Goal: Task Accomplishment & Management: Manage account settings

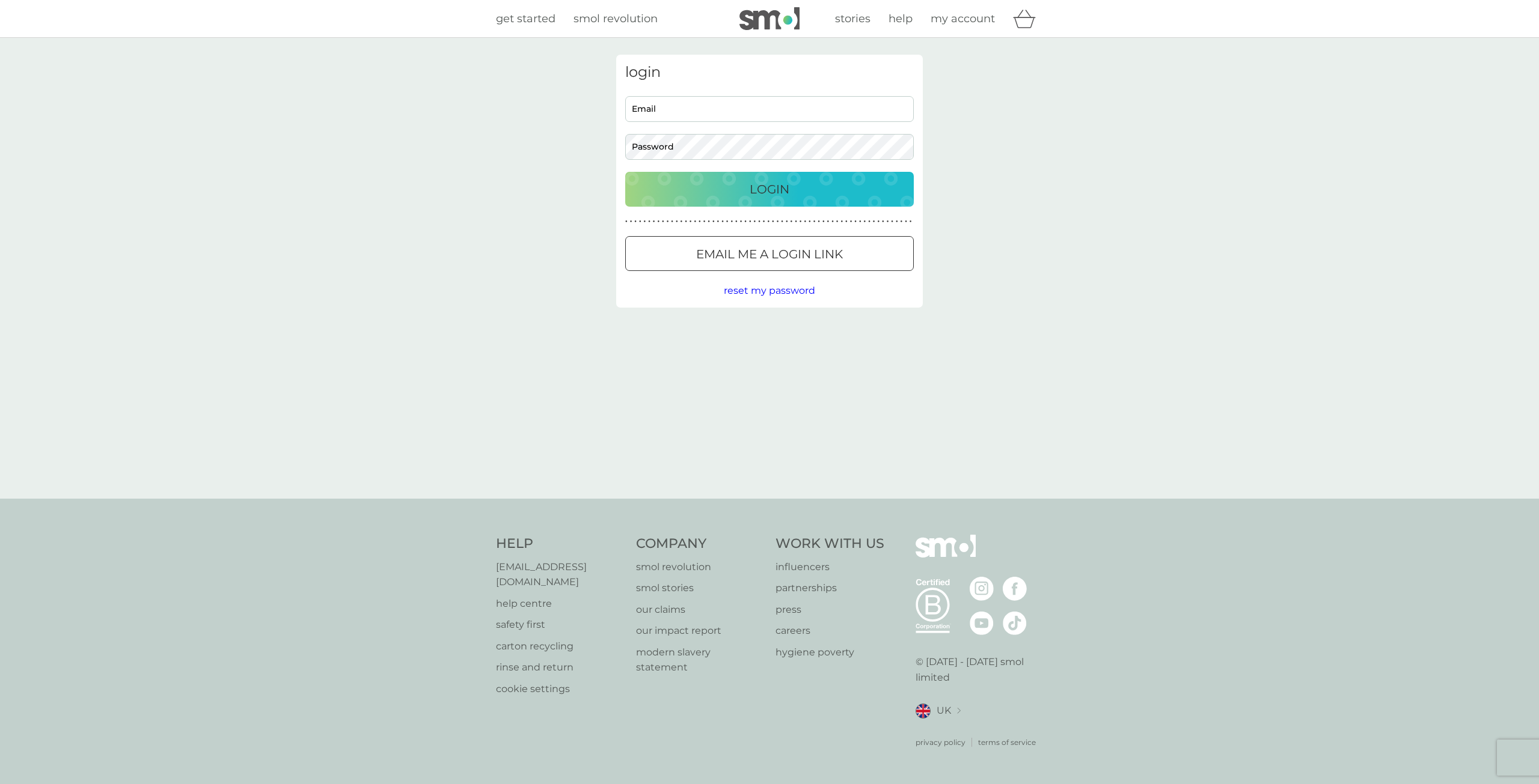
click at [769, 121] on input "Email" at bounding box center [769, 109] width 288 height 26
type input "[EMAIL_ADDRESS][DOMAIN_NAME]"
click at [625, 172] on button "Login" at bounding box center [769, 189] width 288 height 35
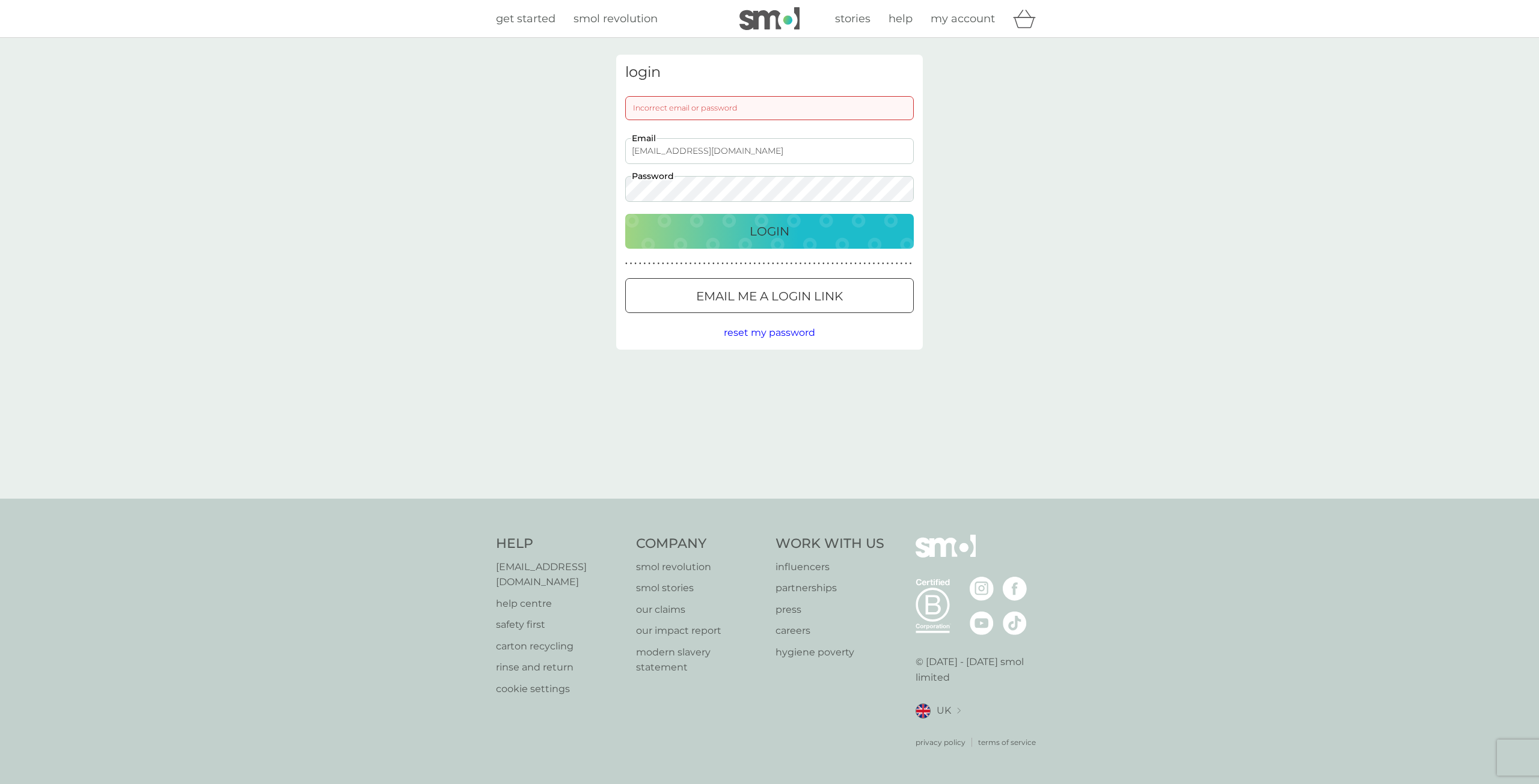
click at [625, 214] on button "Login" at bounding box center [769, 231] width 288 height 35
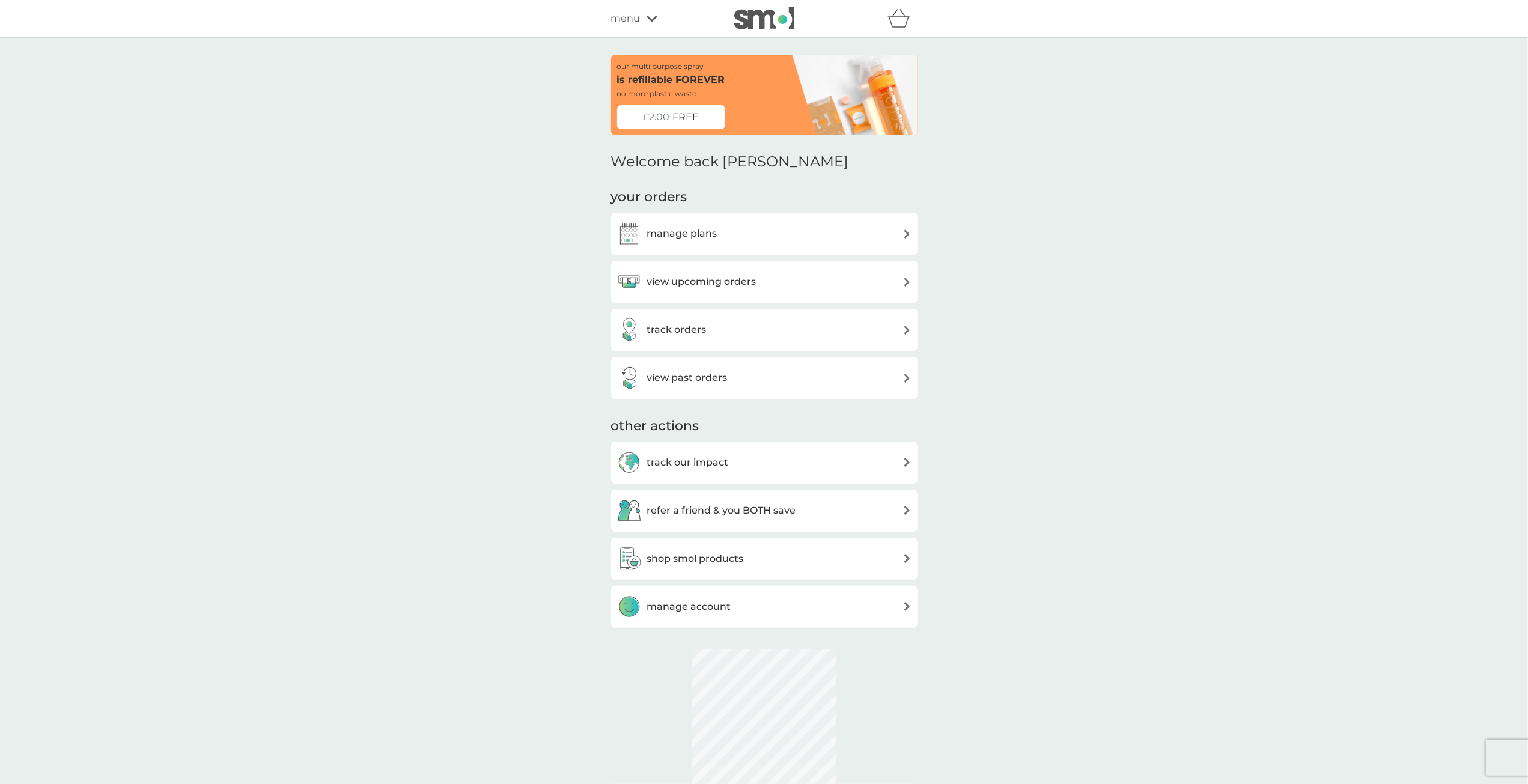
click at [717, 243] on div "manage plans" at bounding box center [765, 233] width 295 height 24
